Goal: Information Seeking & Learning: Learn about a topic

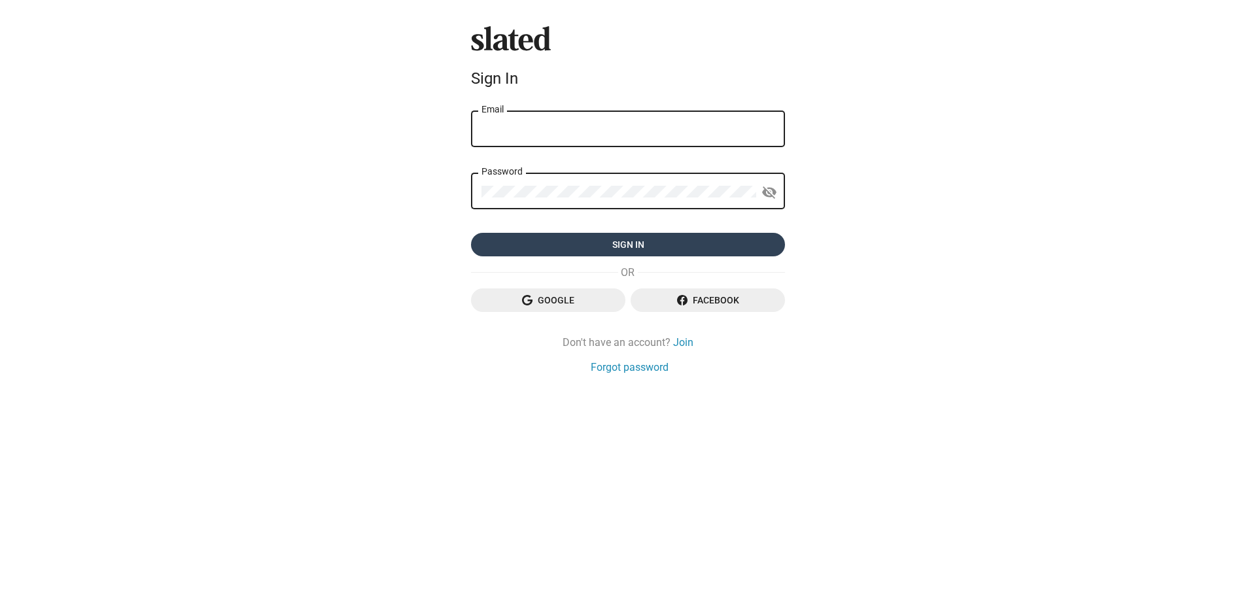
type input "[EMAIL_ADDRESS][DOMAIN_NAME]"
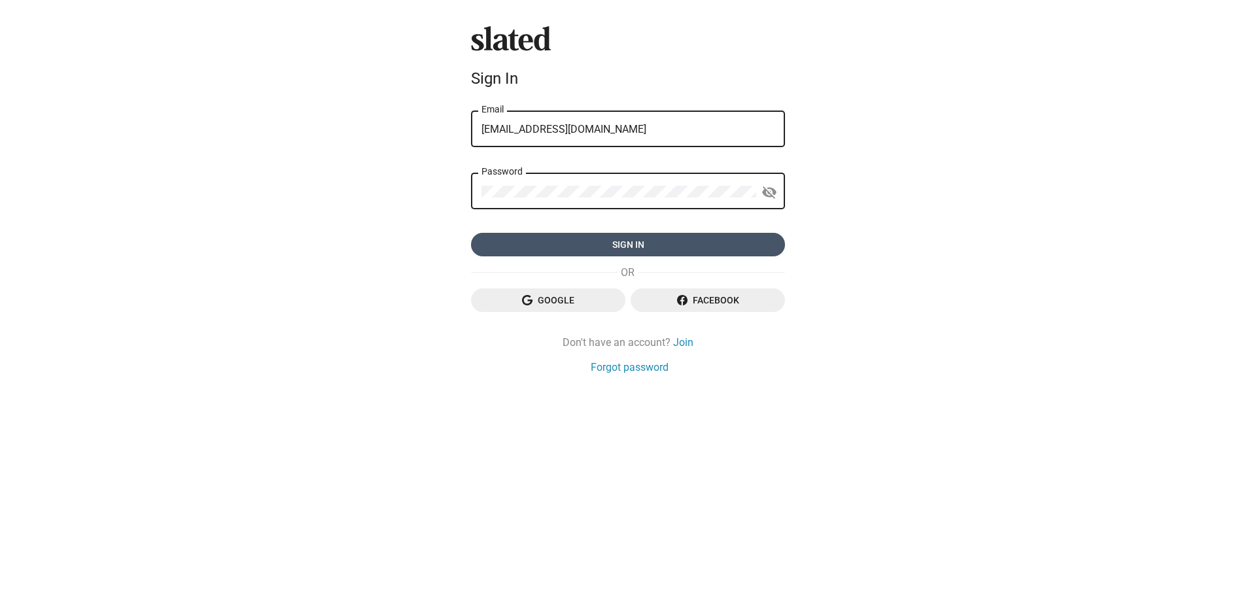
click at [616, 242] on span "Sign in" at bounding box center [627, 245] width 293 height 24
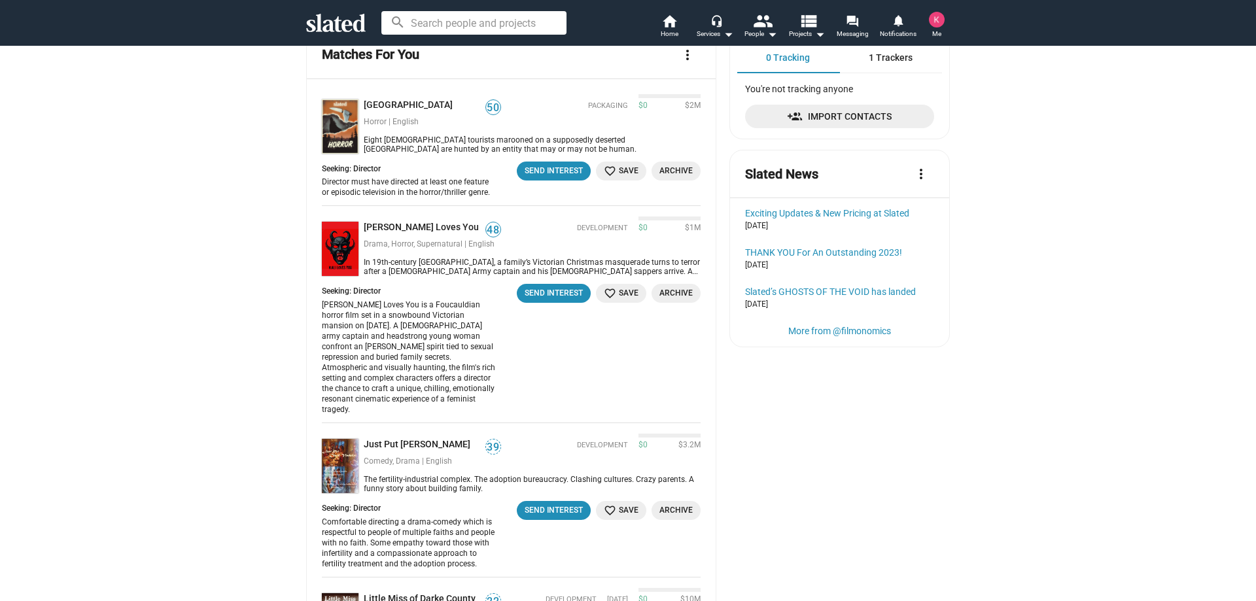
scroll to position [131, 0]
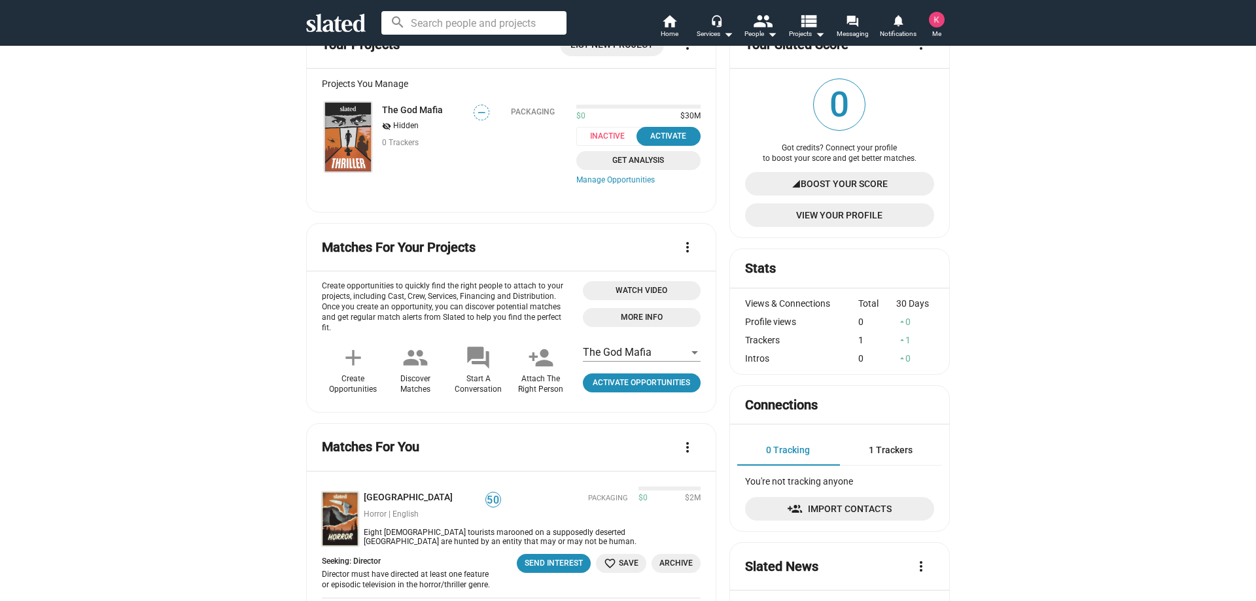
click at [891, 455] on span "1 Trackers" at bounding box center [891, 450] width 44 height 10
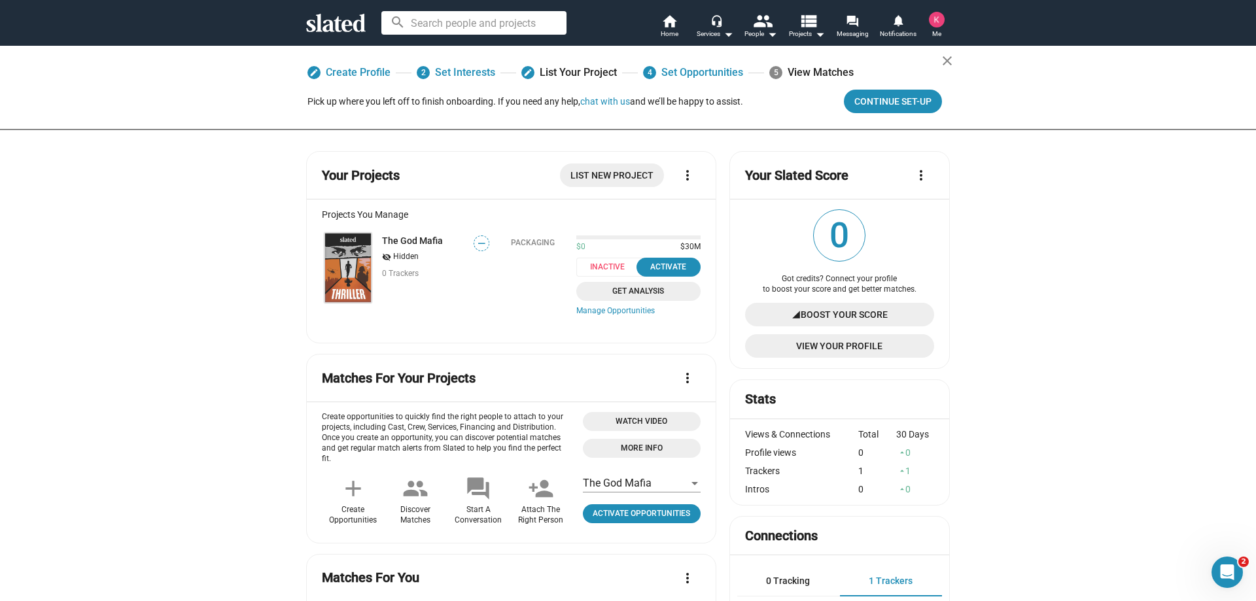
scroll to position [0, 0]
click at [802, 29] on mat-icon "view_list" at bounding box center [808, 20] width 19 height 19
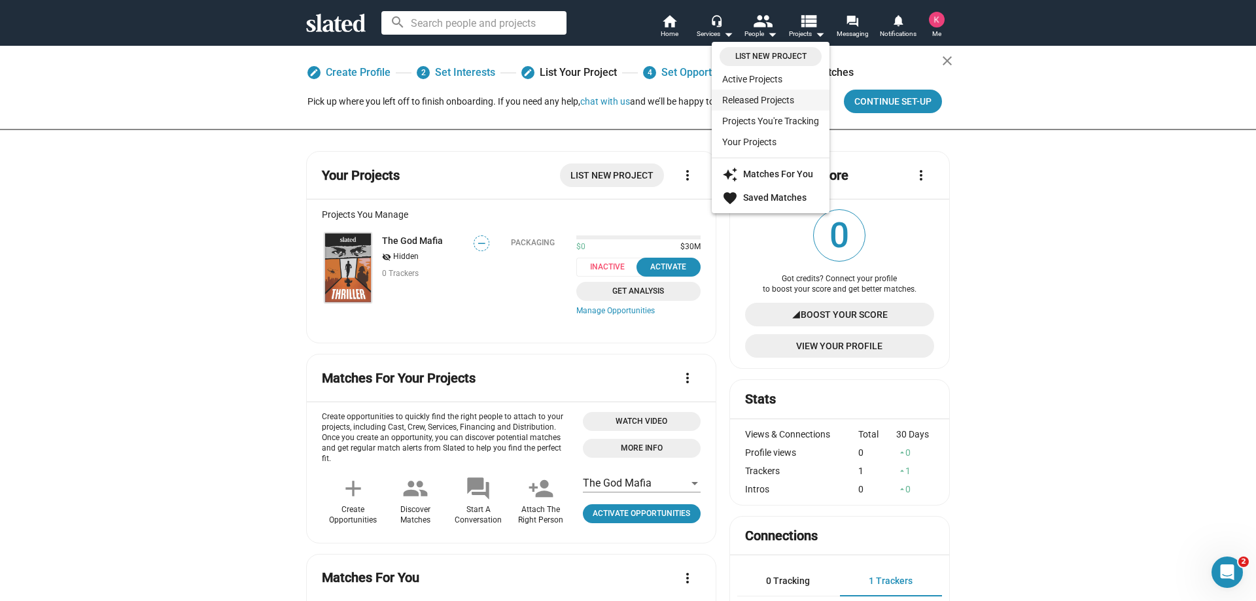
click at [766, 105] on link "Released Projects" at bounding box center [771, 100] width 118 height 21
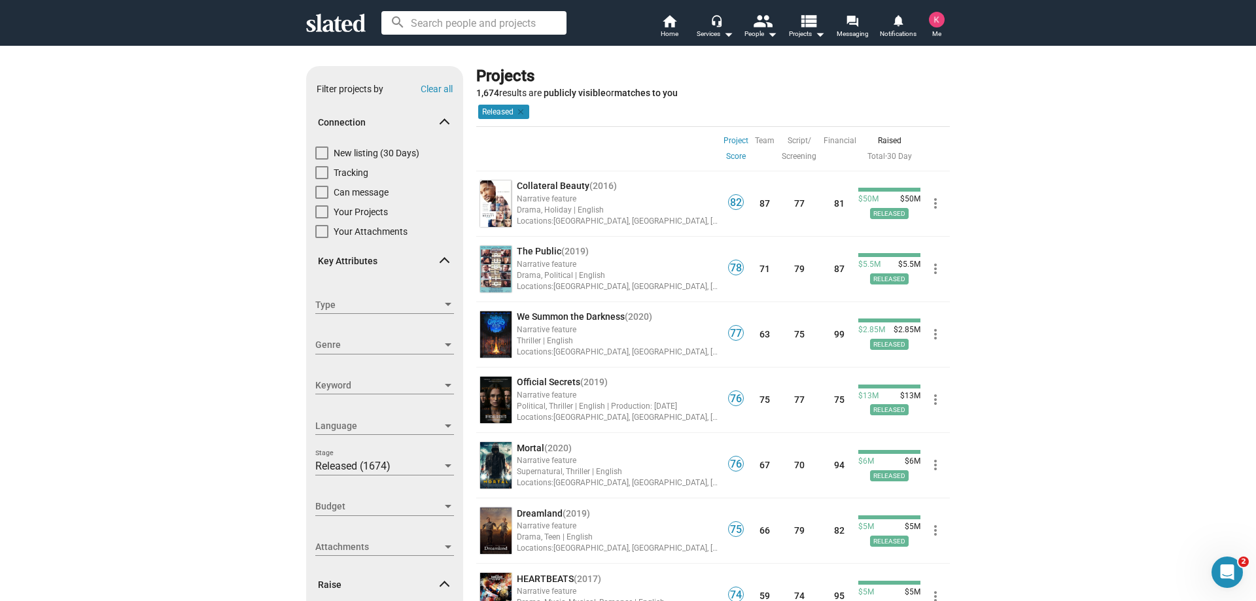
click at [731, 137] on link "Project Score" at bounding box center [735, 148] width 25 height 31
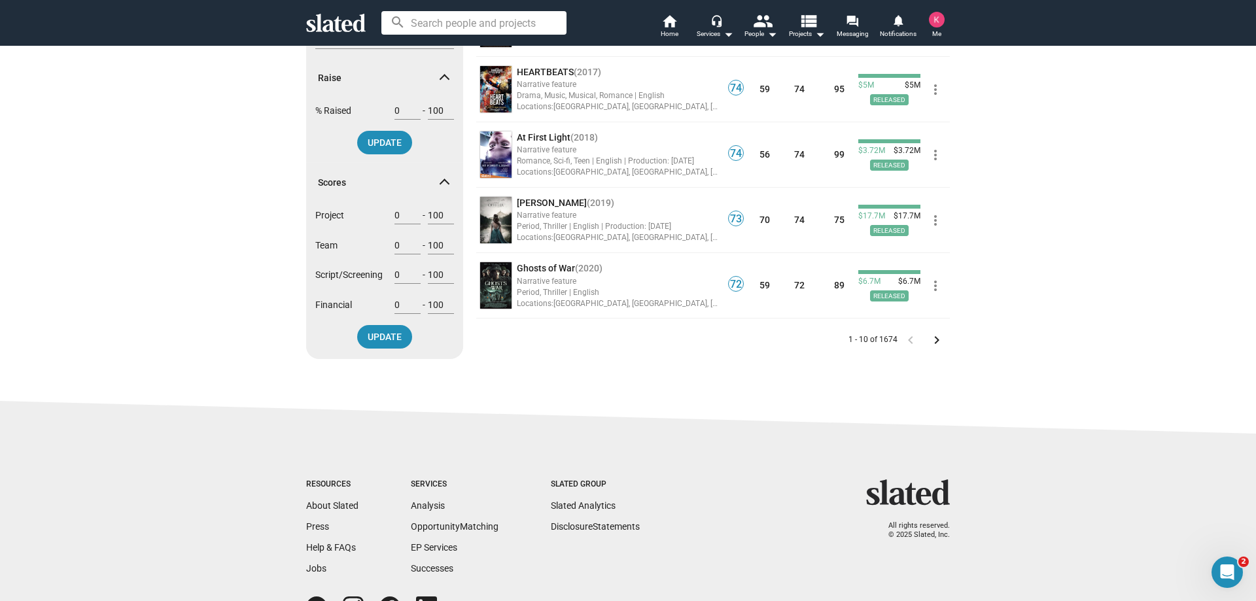
scroll to position [523, 0]
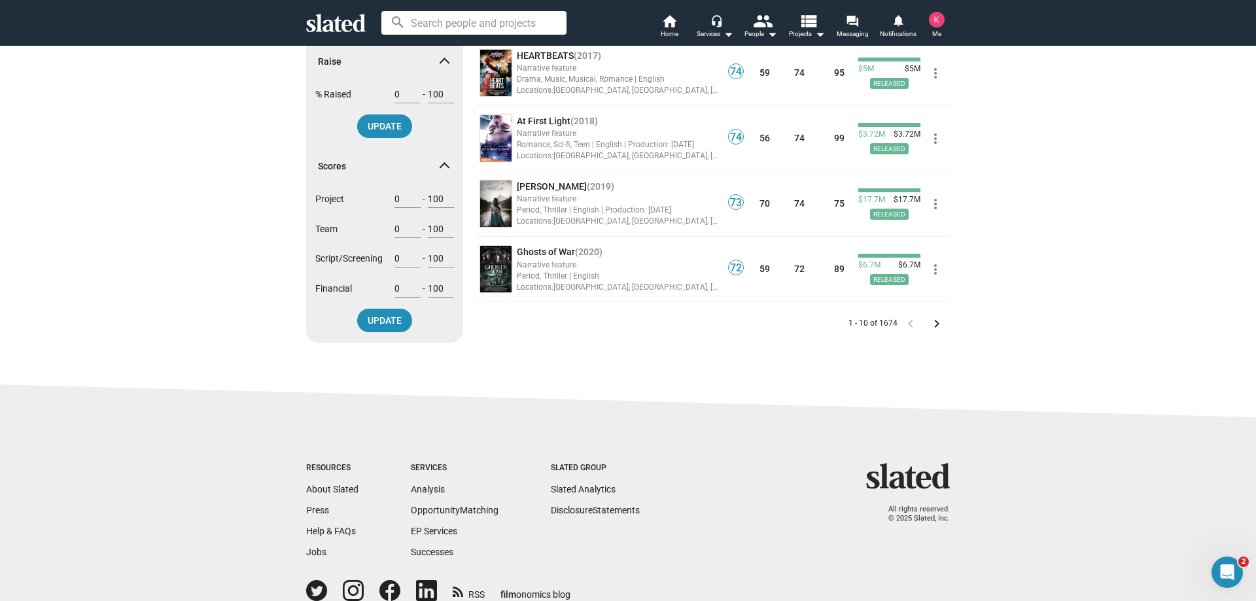
click at [932, 327] on mat-icon "keyboard_arrow_right" at bounding box center [937, 324] width 16 height 16
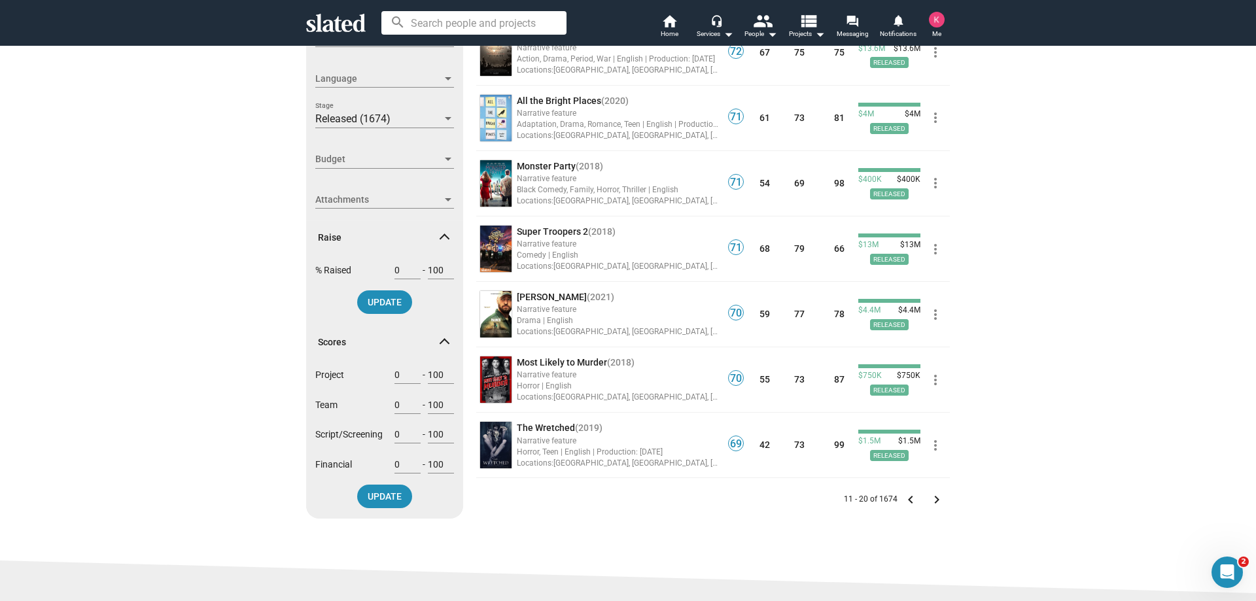
scroll to position [392, 0]
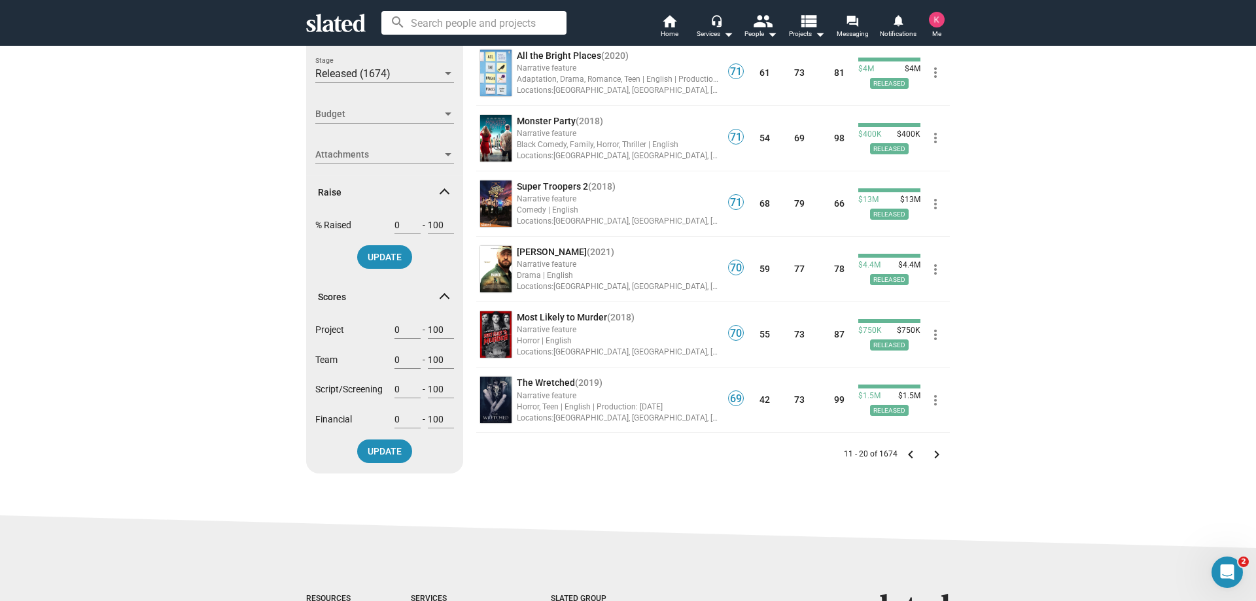
click at [932, 459] on mat-icon "keyboard_arrow_right" at bounding box center [937, 455] width 16 height 16
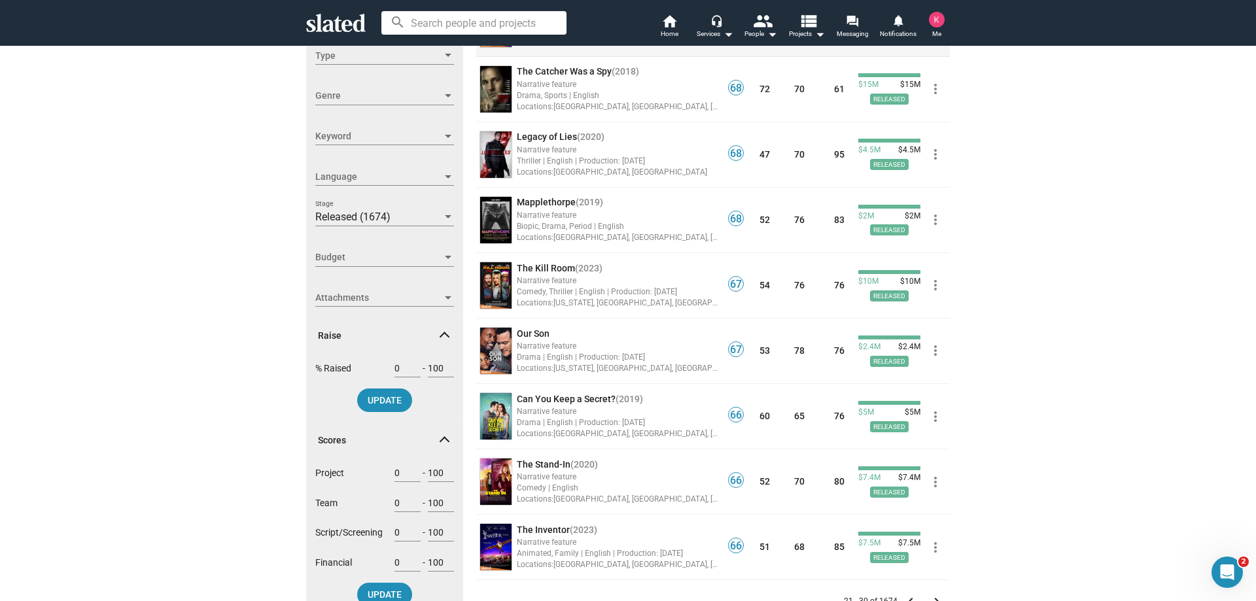
scroll to position [327, 0]
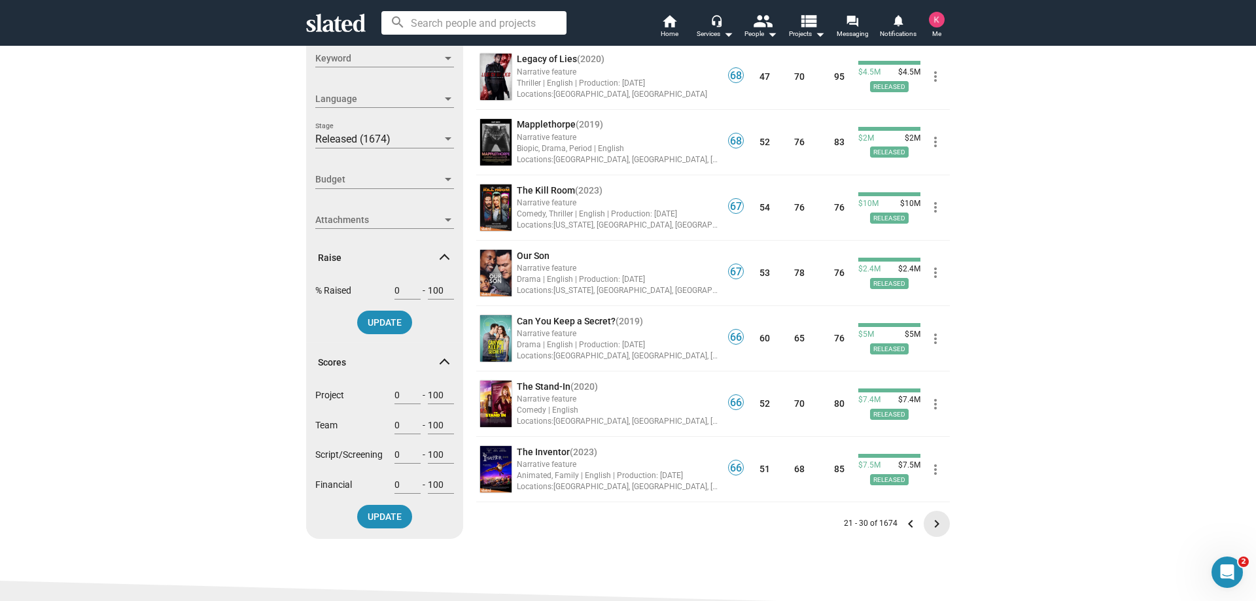
click at [931, 517] on mat-icon "keyboard_arrow_right" at bounding box center [937, 524] width 16 height 16
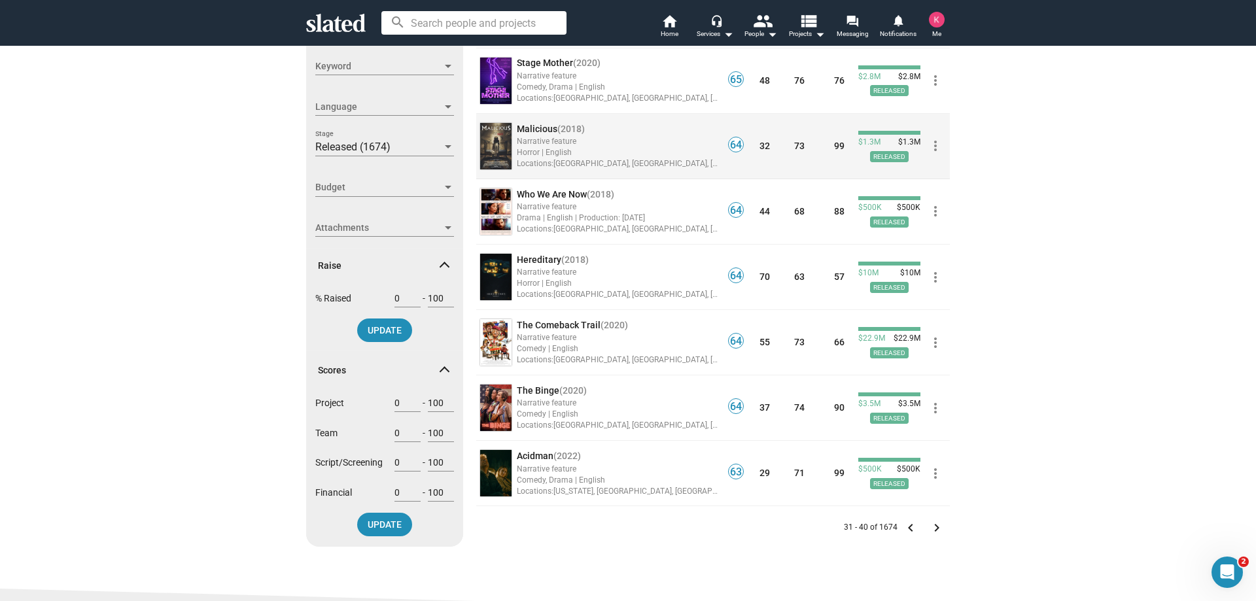
scroll to position [327, 0]
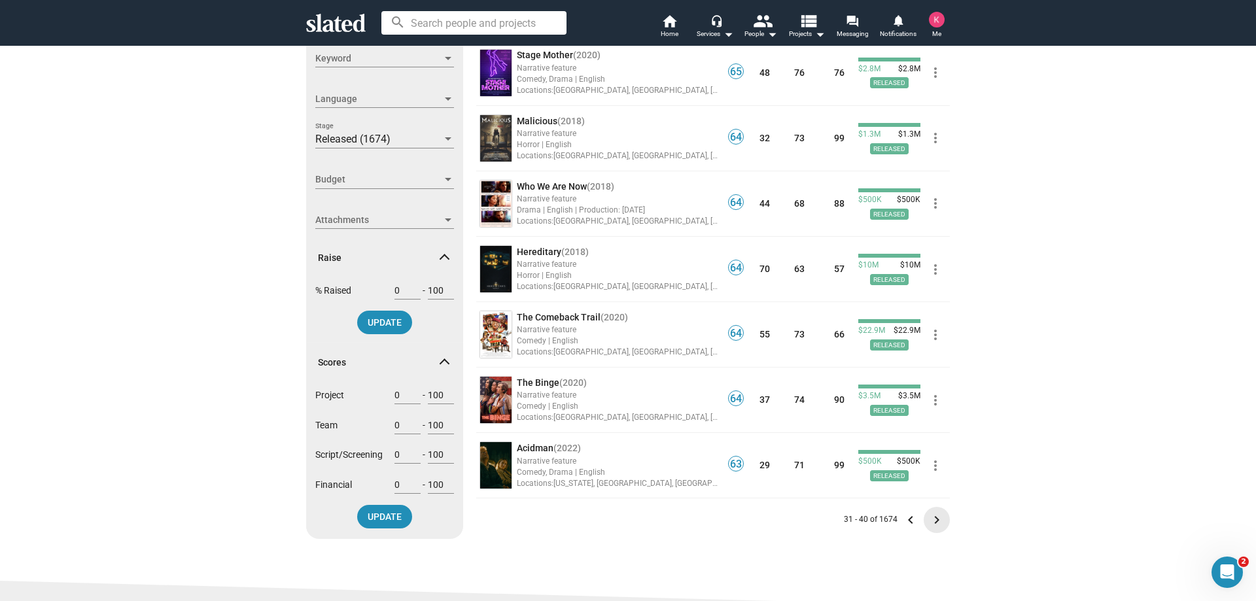
click at [935, 521] on mat-icon "keyboard_arrow_right" at bounding box center [937, 520] width 16 height 16
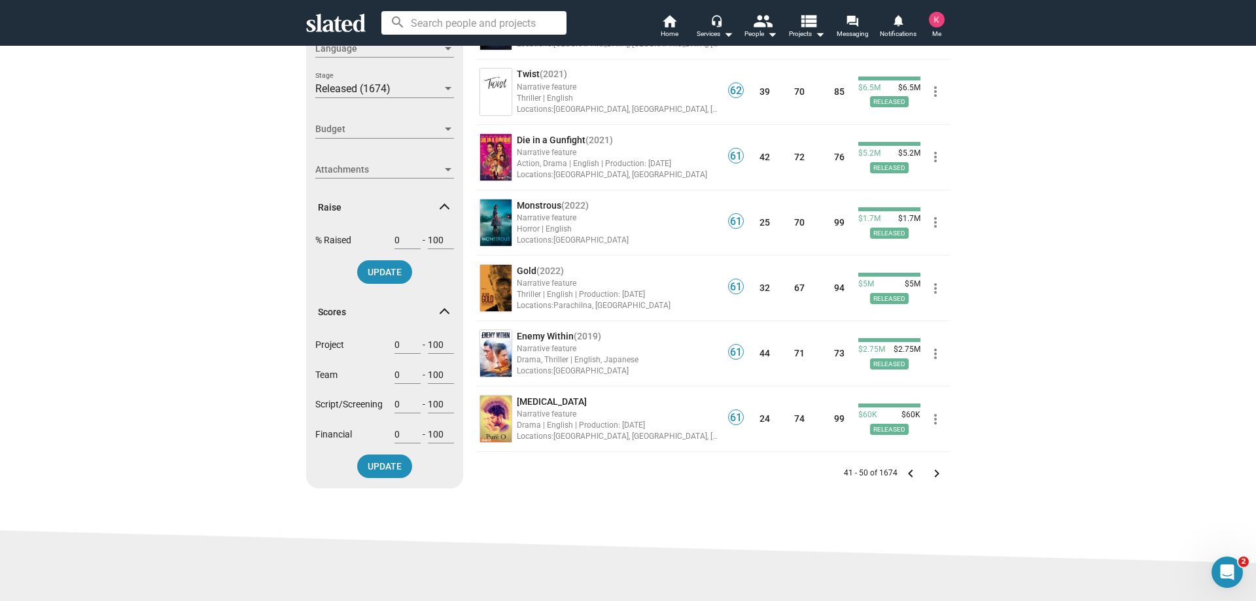
scroll to position [392, 0]
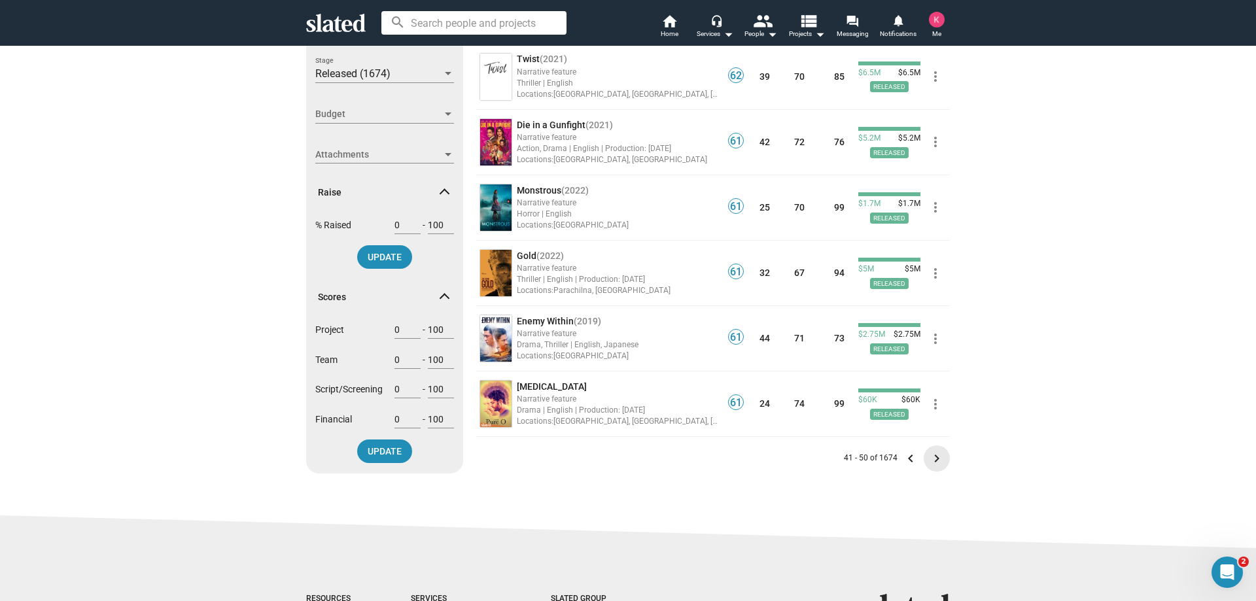
click at [929, 459] on mat-icon "keyboard_arrow_right" at bounding box center [937, 459] width 16 height 16
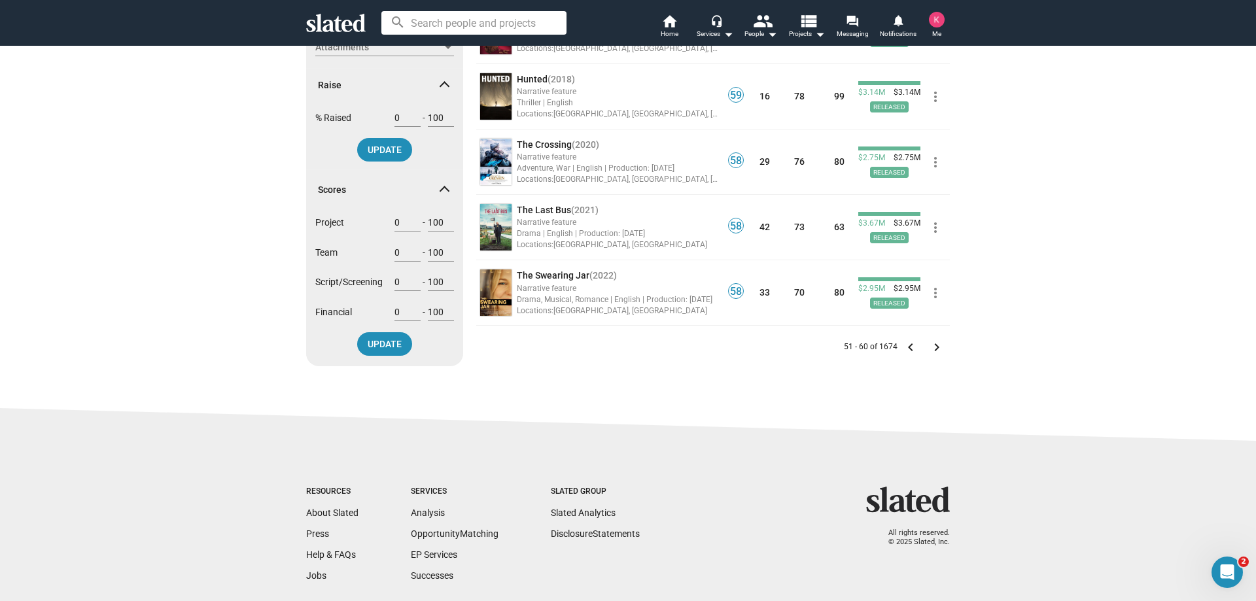
scroll to position [523, 0]
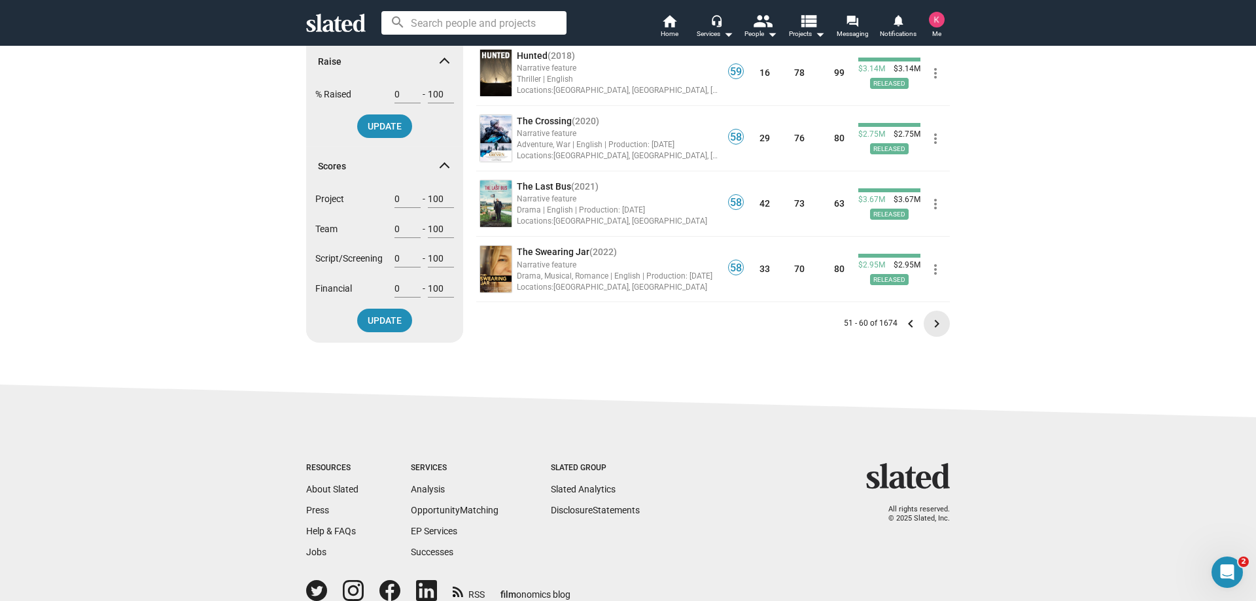
click at [934, 325] on mat-icon "keyboard_arrow_right" at bounding box center [937, 324] width 16 height 16
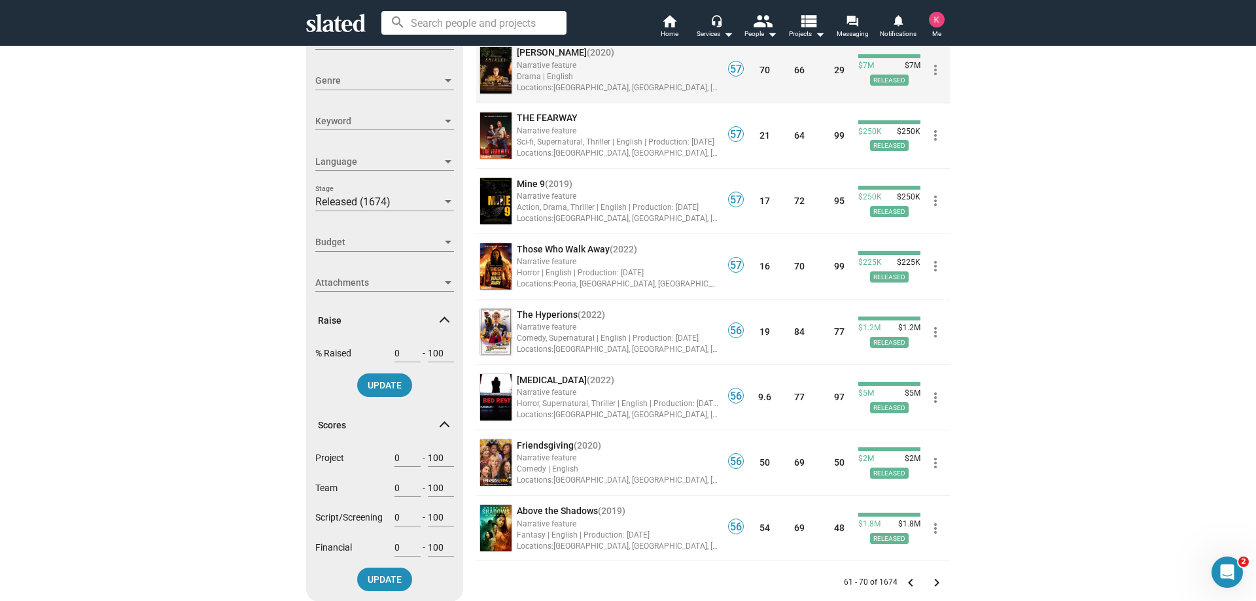
scroll to position [327, 0]
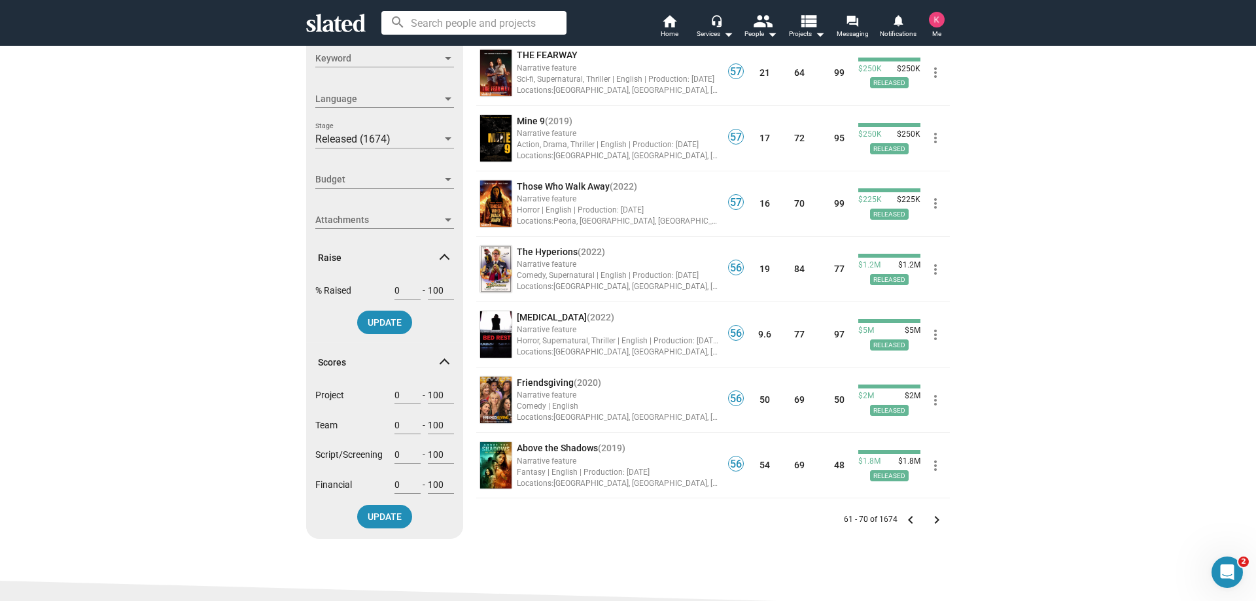
click at [929, 516] on mat-icon "keyboard_arrow_right" at bounding box center [937, 520] width 16 height 16
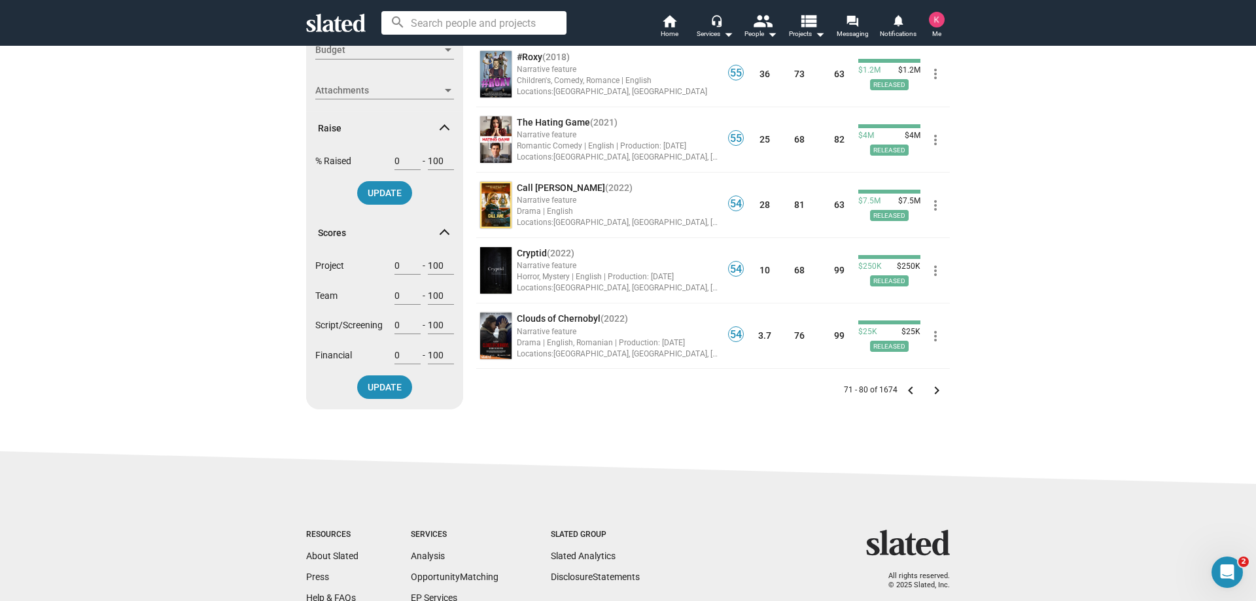
scroll to position [458, 0]
click at [929, 393] on mat-icon "keyboard_arrow_right" at bounding box center [937, 389] width 16 height 16
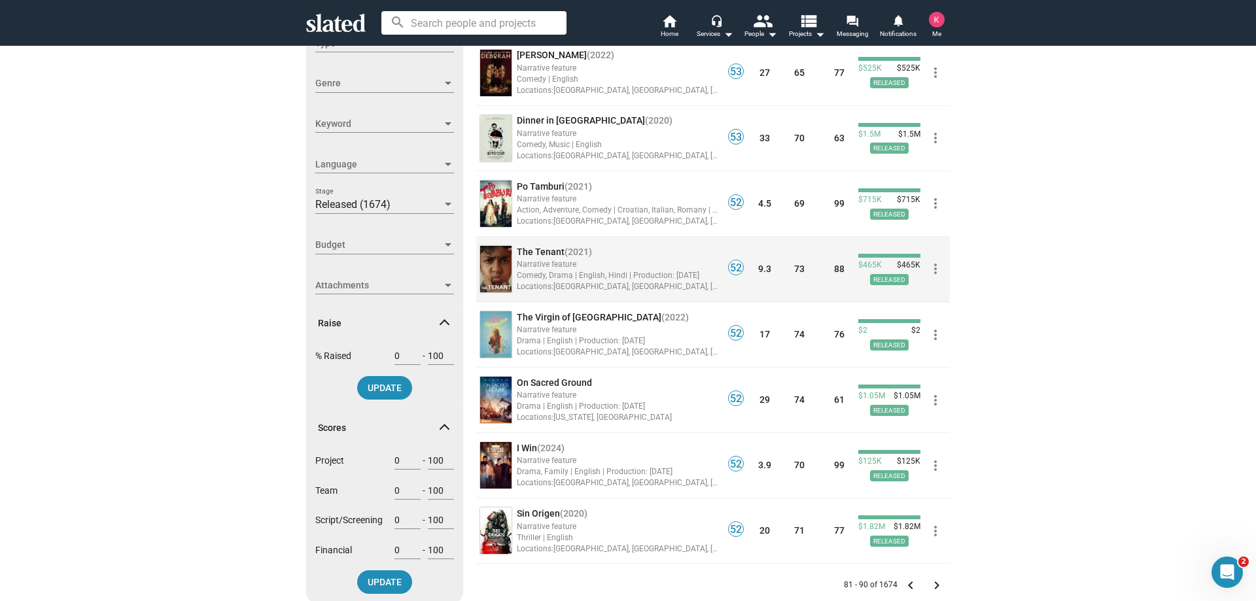
scroll to position [327, 0]
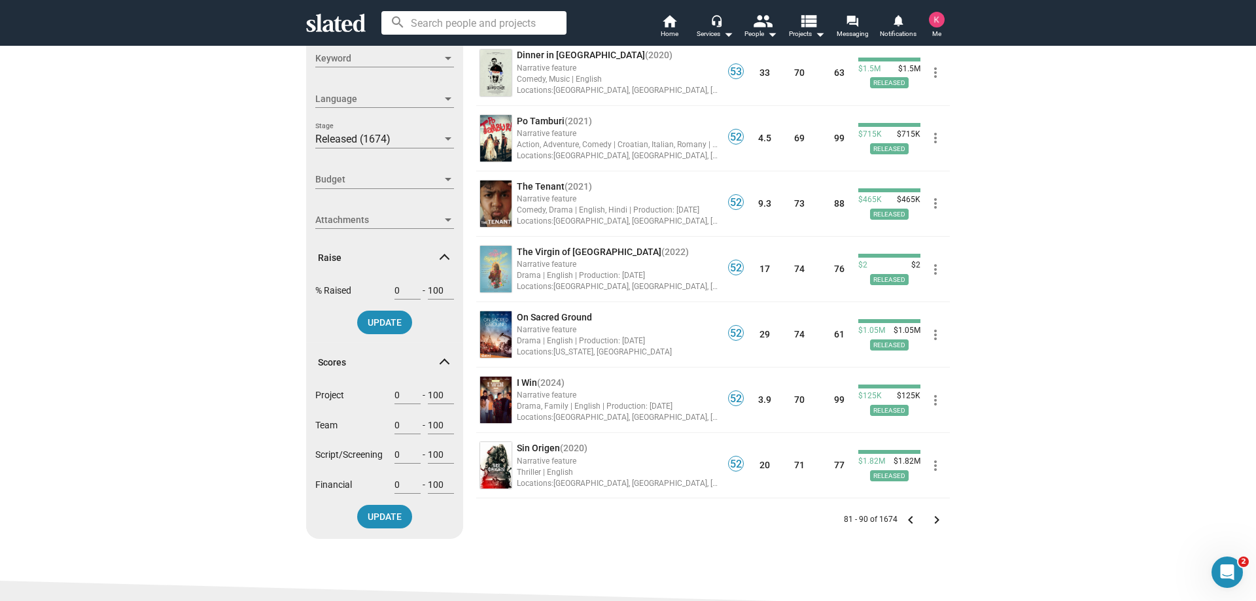
click at [931, 520] on mat-icon "keyboard_arrow_right" at bounding box center [937, 520] width 16 height 16
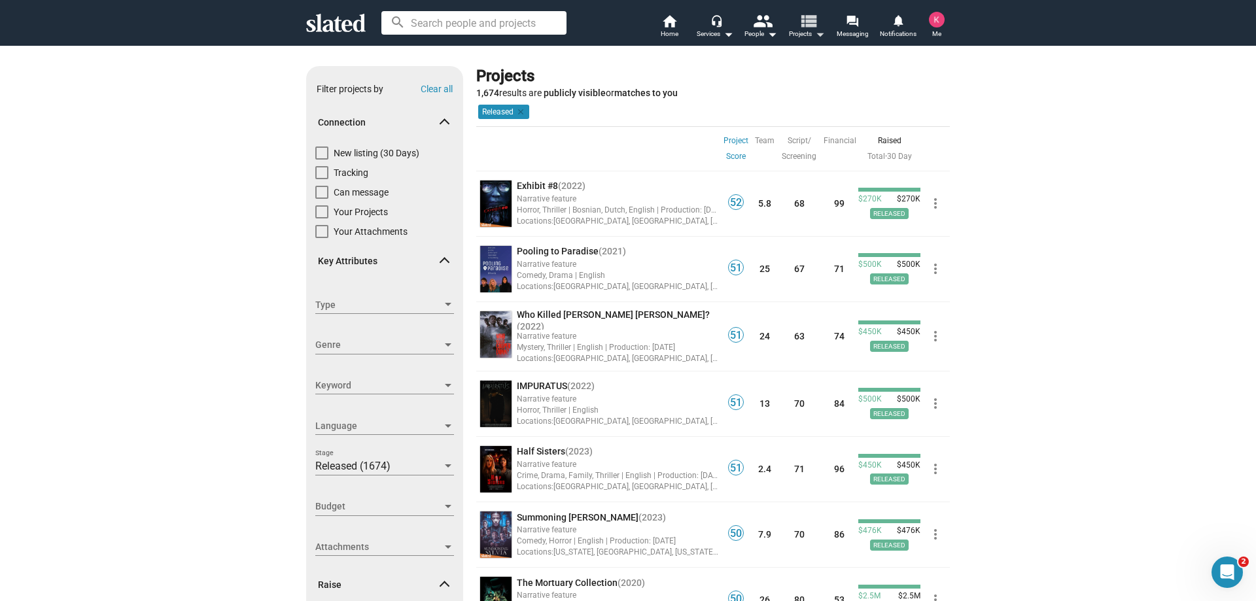
click at [795, 23] on button "view_list Projects arrow_drop_down" at bounding box center [807, 27] width 46 height 29
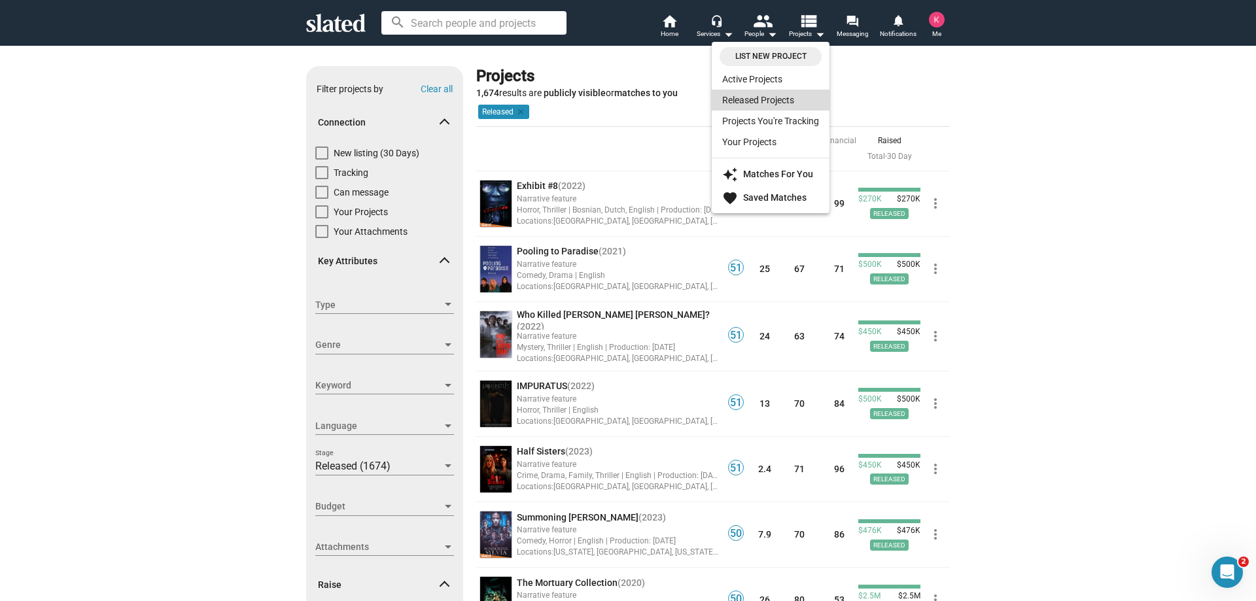
click at [782, 96] on link "Released Projects" at bounding box center [771, 100] width 118 height 21
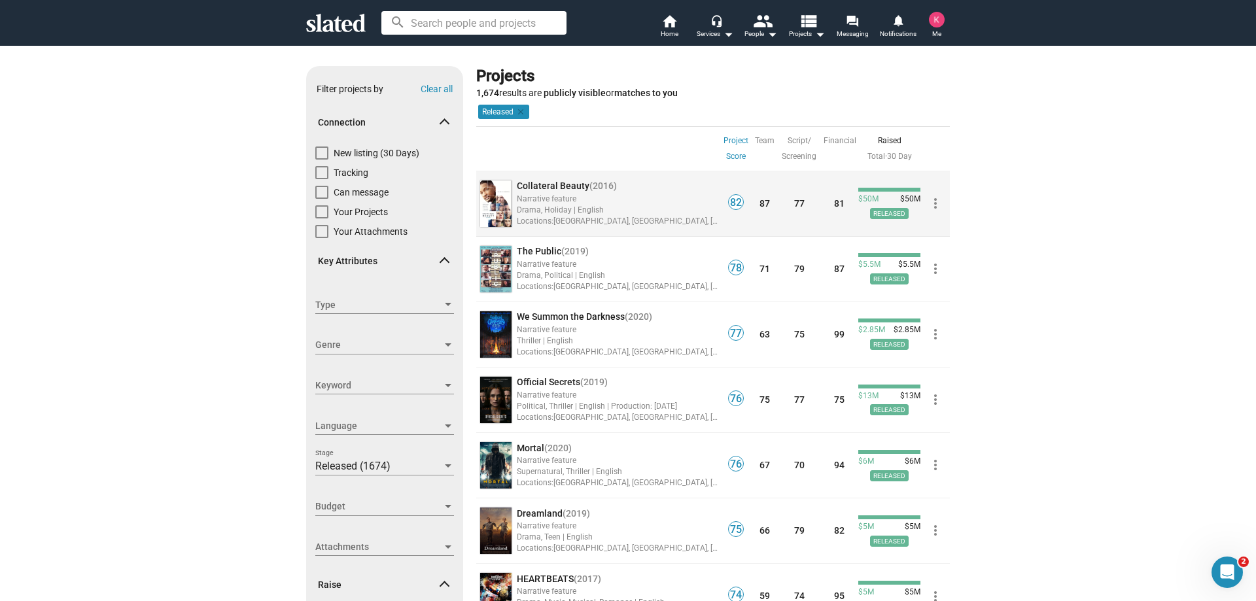
click at [517, 188] on span "Collateral Beauty" at bounding box center [553, 186] width 73 height 10
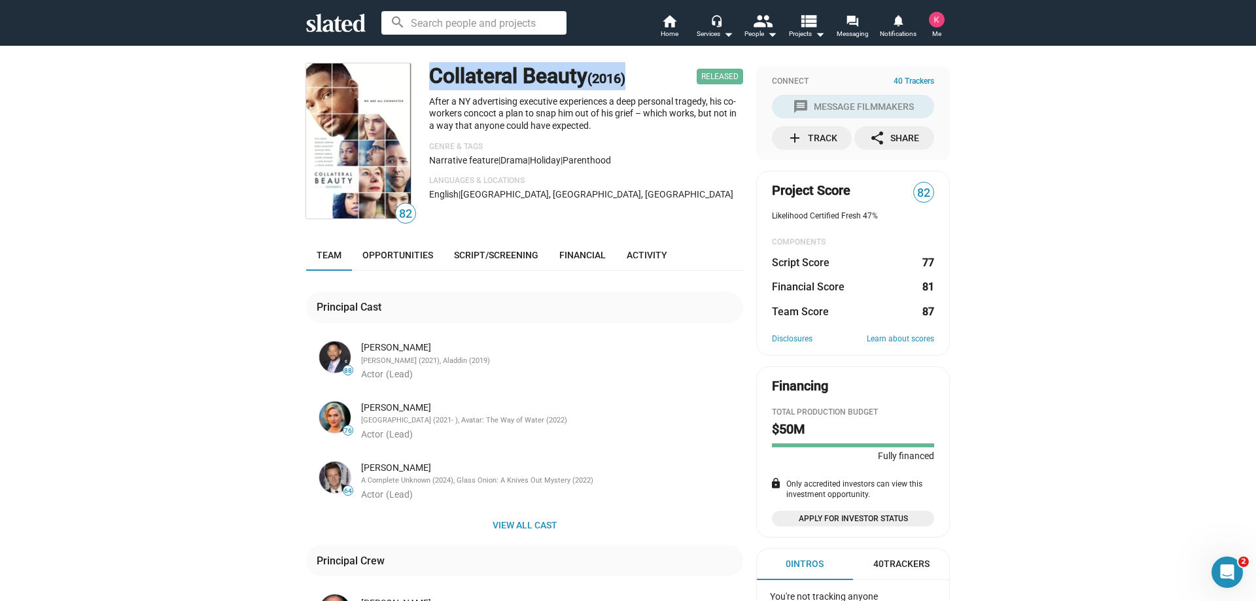
drag, startPoint x: 425, startPoint y: 79, endPoint x: 639, endPoint y: 86, distance: 214.7
click at [639, 86] on div "Collateral Beauty (2016) Released" at bounding box center [586, 76] width 314 height 27
copy h1 "Collateral Beauty (2016)"
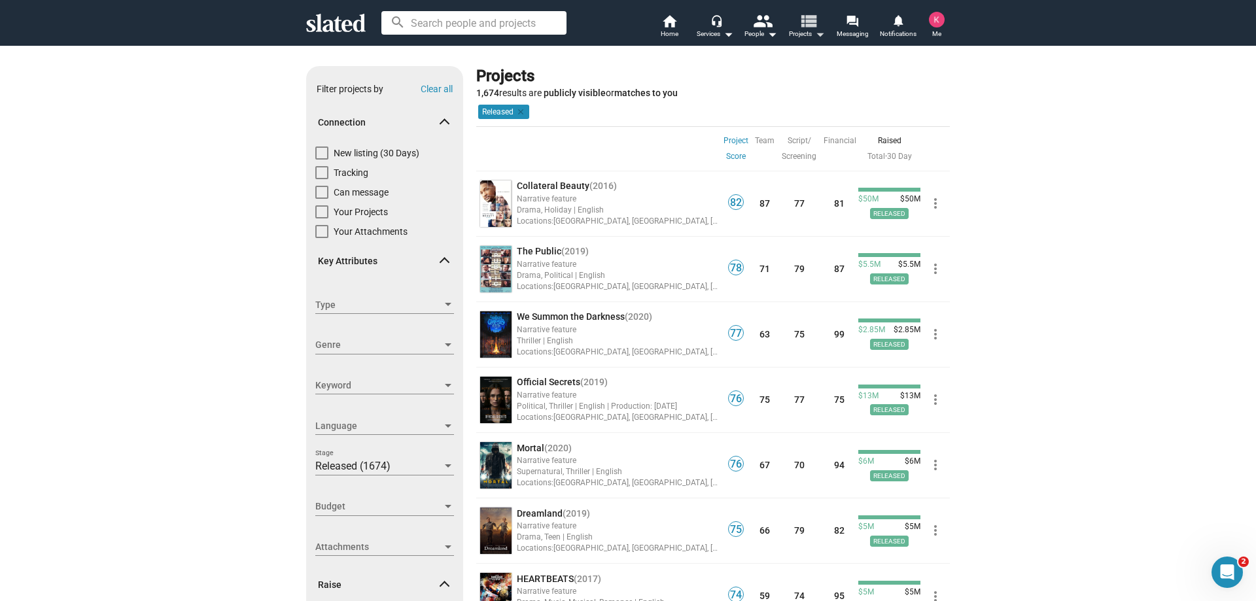
click at [806, 35] on span "Projects arrow_drop_down" at bounding box center [807, 34] width 36 height 16
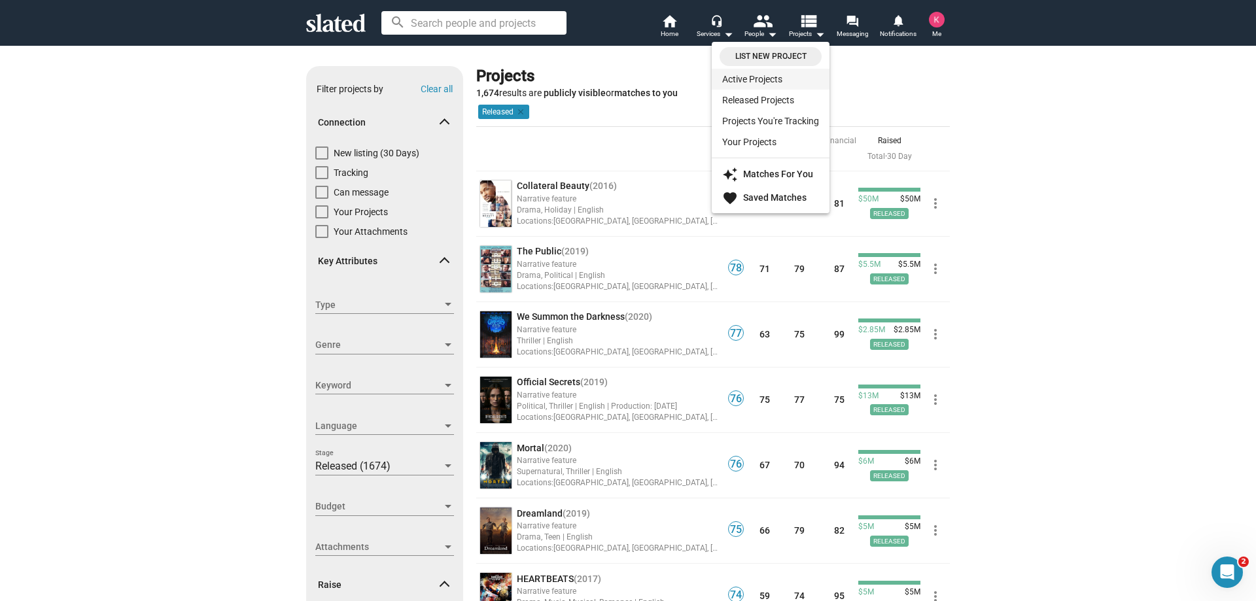
click at [774, 78] on link "Active Projects" at bounding box center [771, 79] width 118 height 21
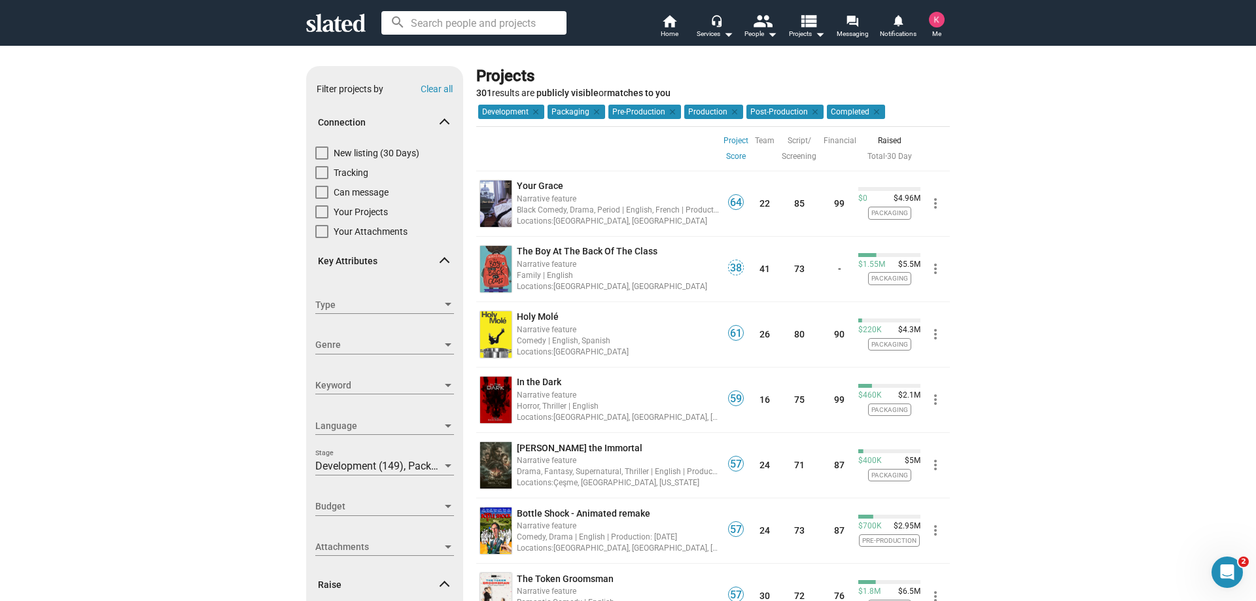
click at [728, 154] on link "Project Score" at bounding box center [735, 148] width 25 height 31
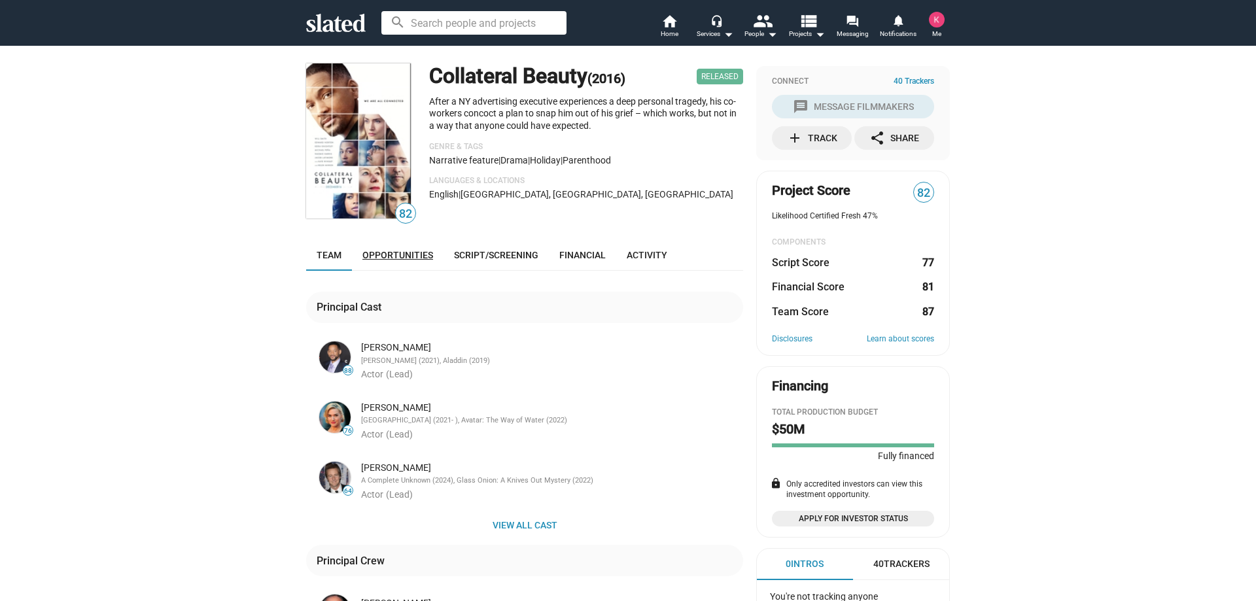
click at [415, 261] on link "Opportunities" at bounding box center [398, 254] width 92 height 31
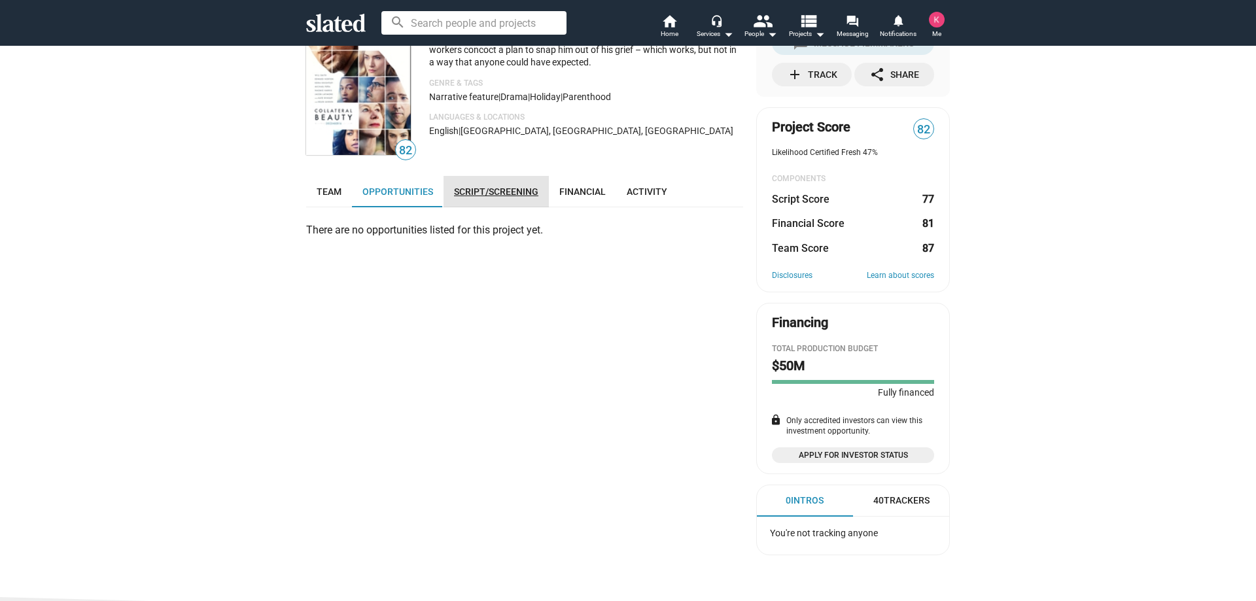
click at [478, 205] on link "Script/Screening" at bounding box center [495, 191] width 105 height 31
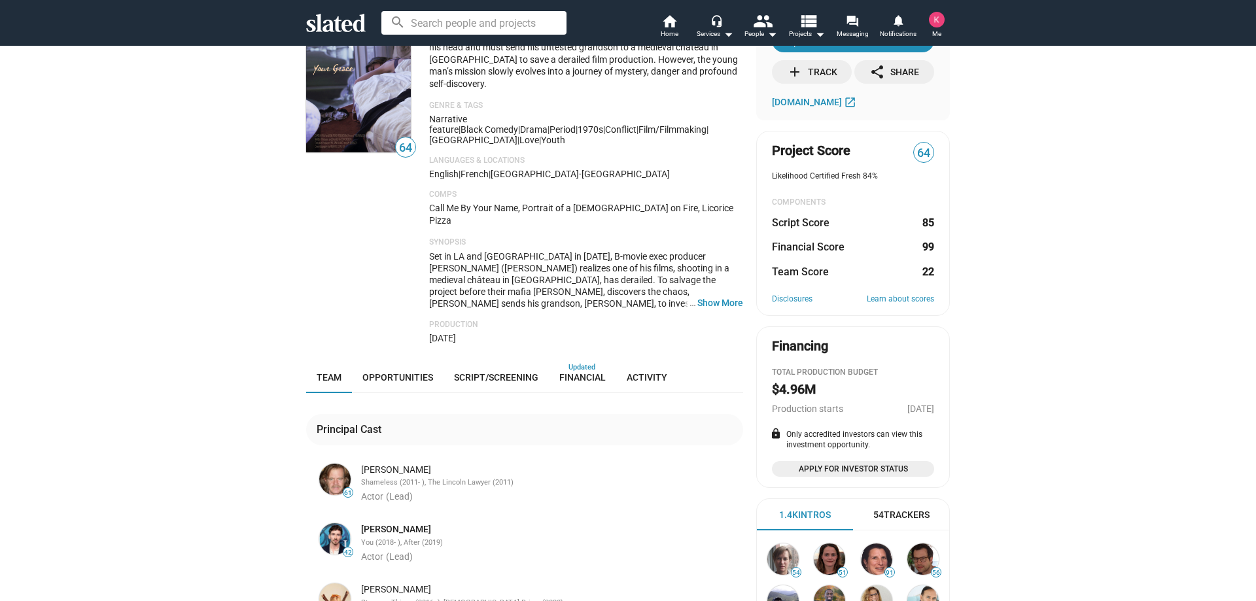
scroll to position [196, 0]
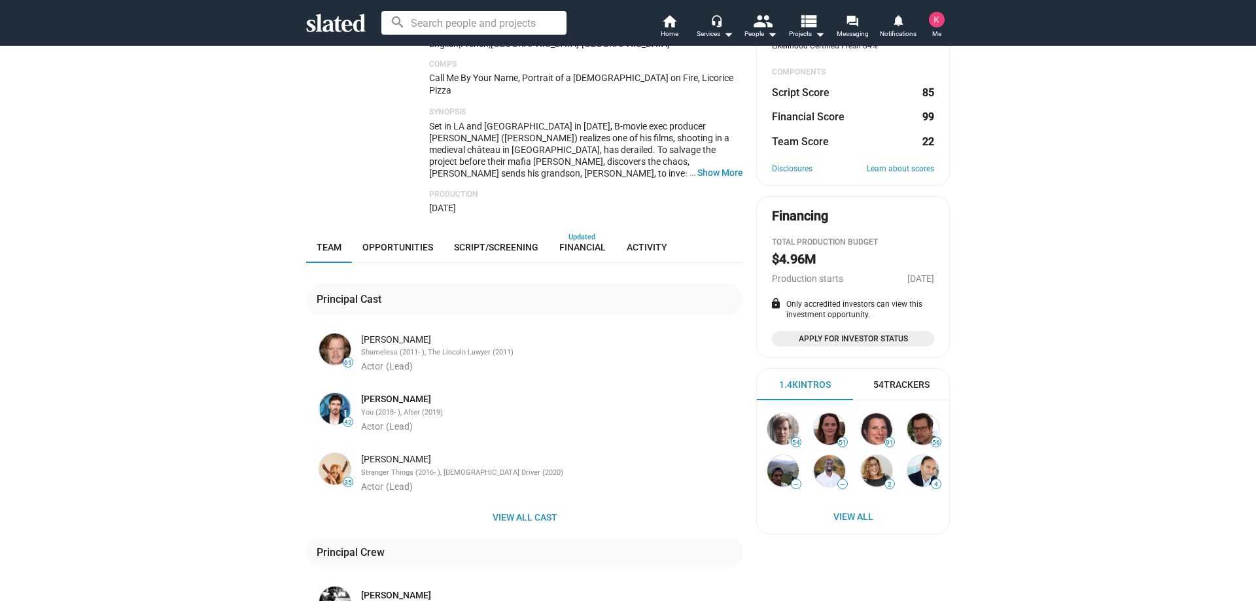
drag, startPoint x: 424, startPoint y: 303, endPoint x: 360, endPoint y: 306, distance: 64.2
click at [361, 334] on div "William H Macy" at bounding box center [550, 340] width 379 height 12
copy div "William H Macy"
